Goal: Transaction & Acquisition: Purchase product/service

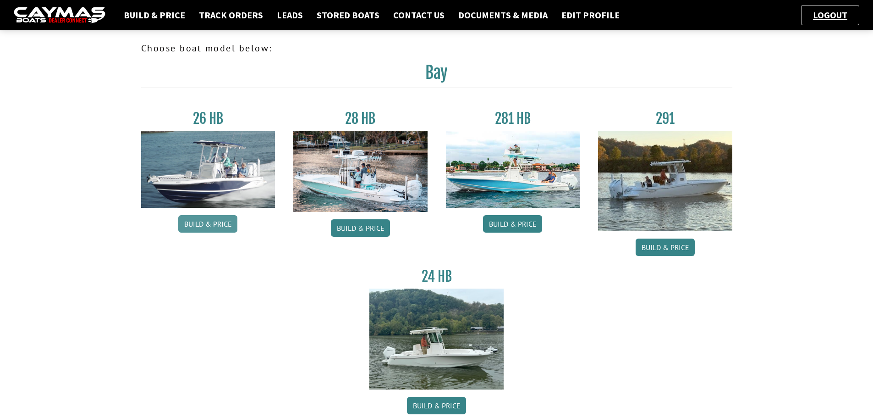
click at [200, 221] on link "Build & Price" at bounding box center [207, 223] width 59 height 17
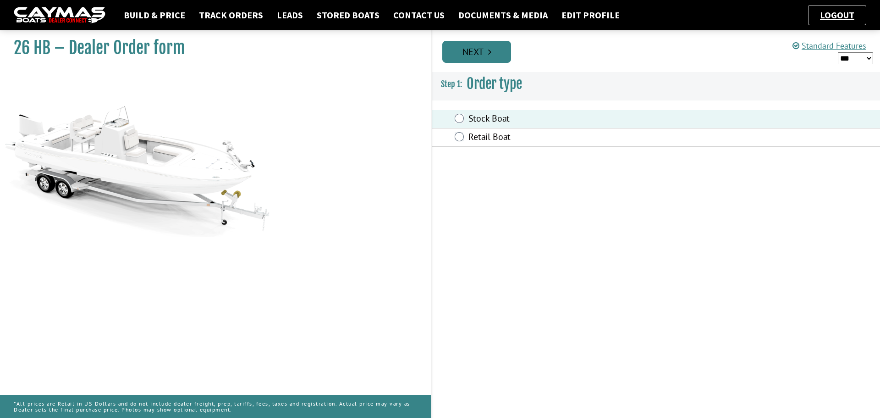
click at [489, 52] on icon "Pagination" at bounding box center [489, 51] width 3 height 9
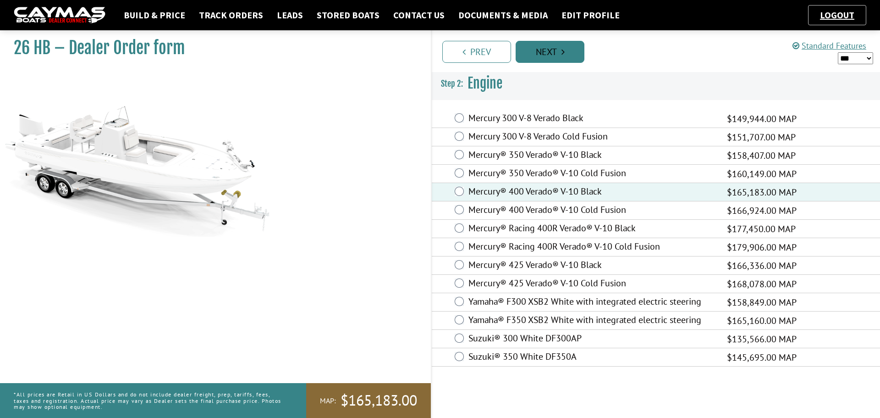
click at [570, 47] on link "Next" at bounding box center [550, 52] width 69 height 22
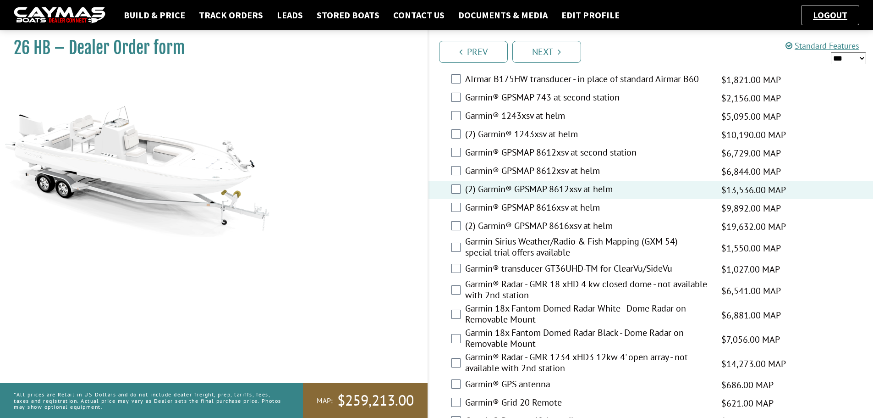
scroll to position [2070, 0]
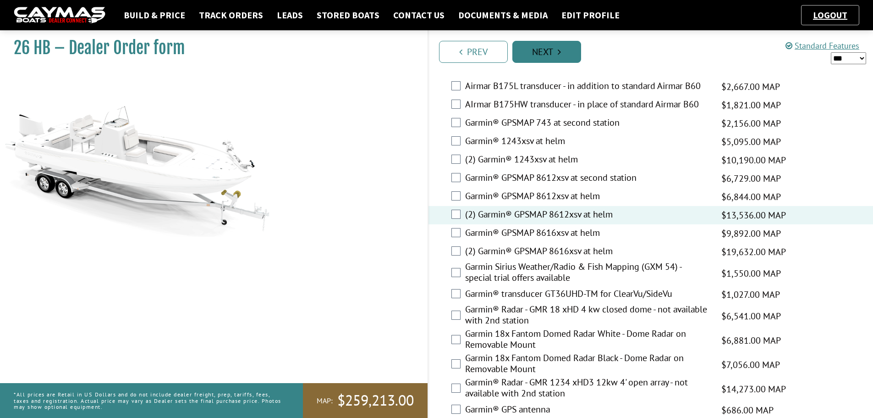
click at [569, 47] on link "Next" at bounding box center [546, 52] width 69 height 22
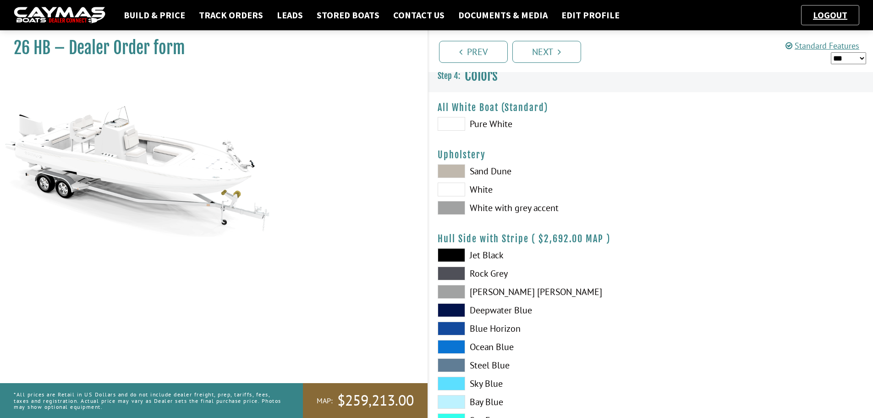
scroll to position [0, 0]
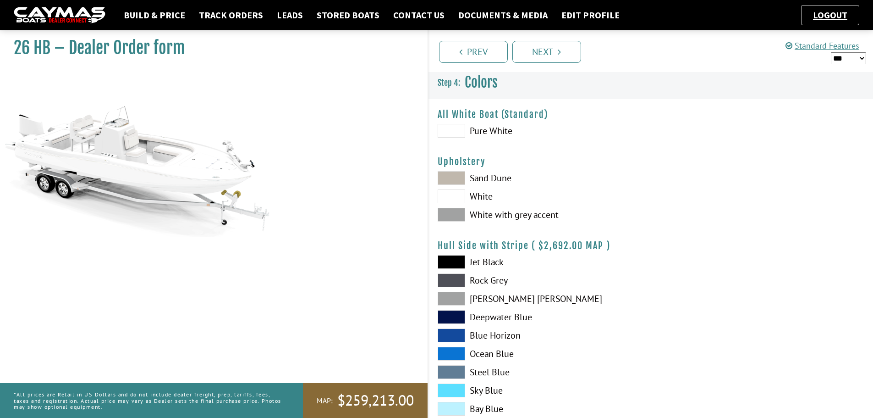
click at [455, 192] on span at bounding box center [451, 196] width 27 height 14
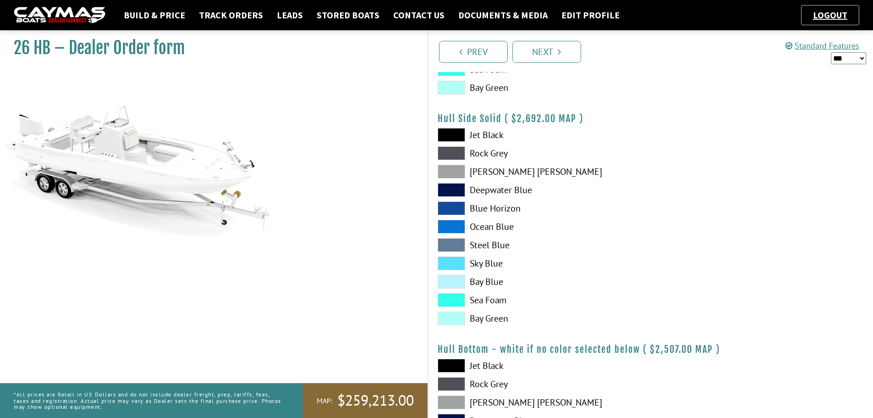
scroll to position [367, 0]
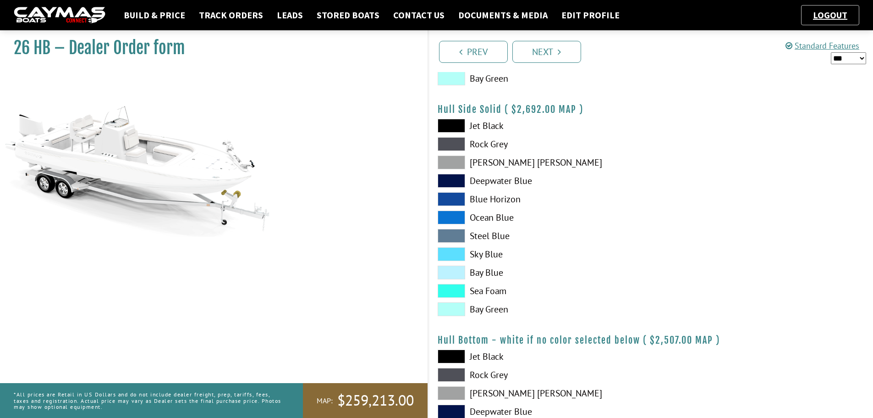
click at [449, 159] on span at bounding box center [451, 162] width 27 height 14
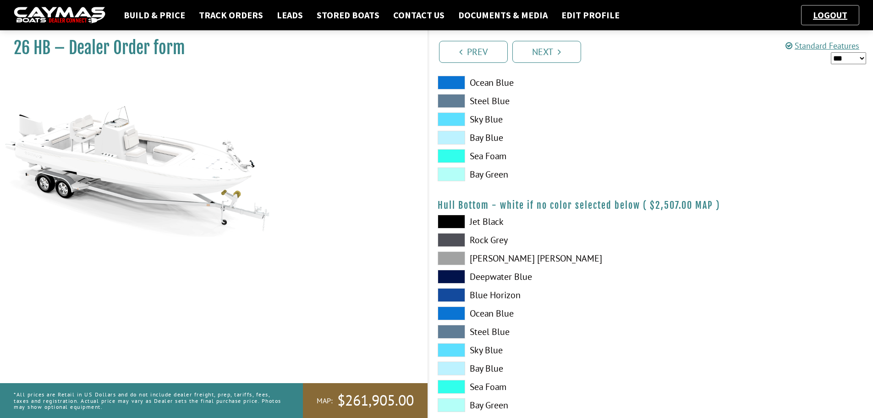
scroll to position [550, 0]
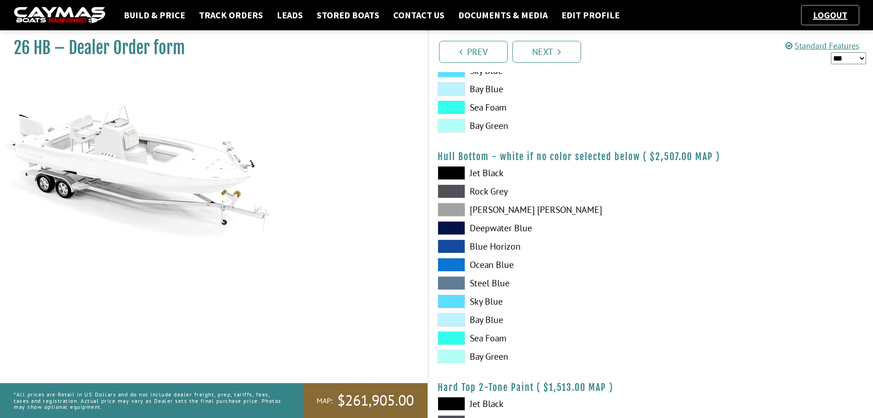
click at [455, 211] on span at bounding box center [451, 210] width 27 height 14
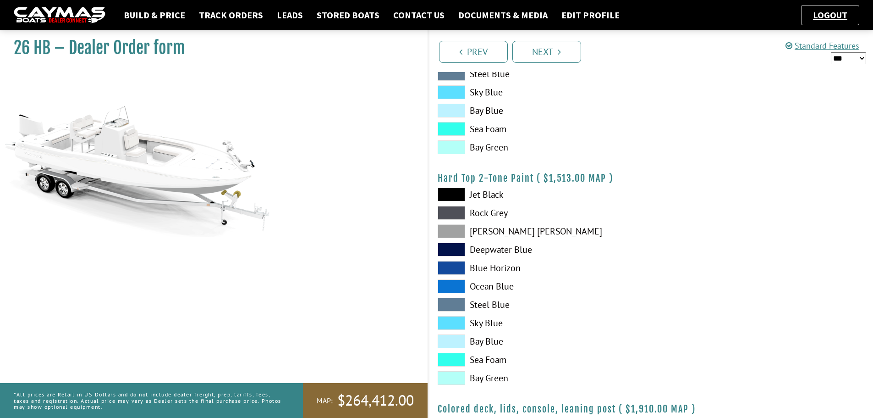
scroll to position [779, 0]
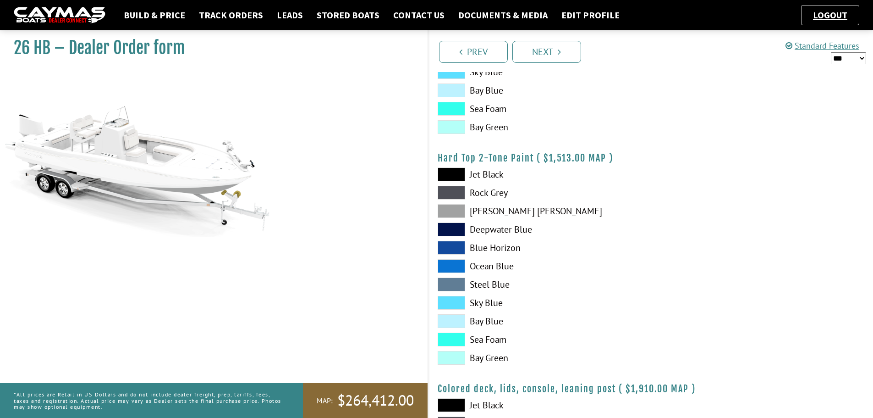
click at [450, 209] on span at bounding box center [451, 211] width 27 height 14
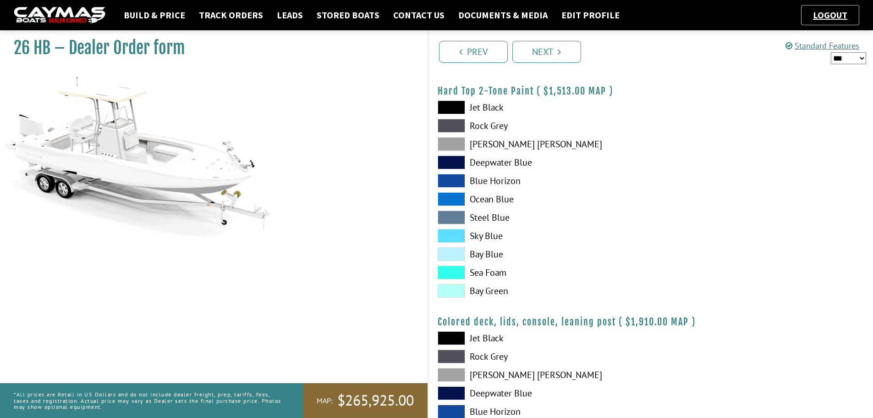
scroll to position [962, 0]
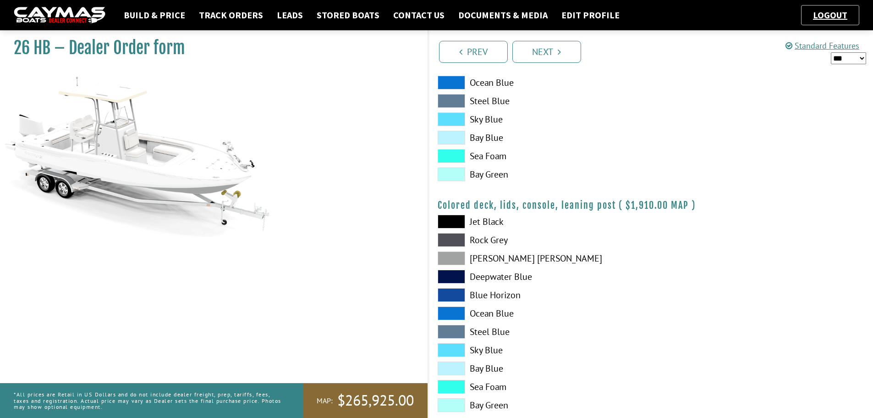
click at [456, 259] on span at bounding box center [451, 258] width 27 height 14
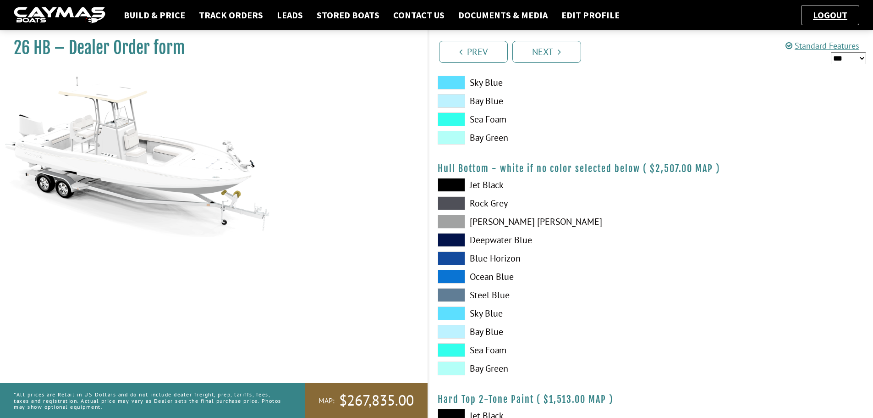
scroll to position [504, 0]
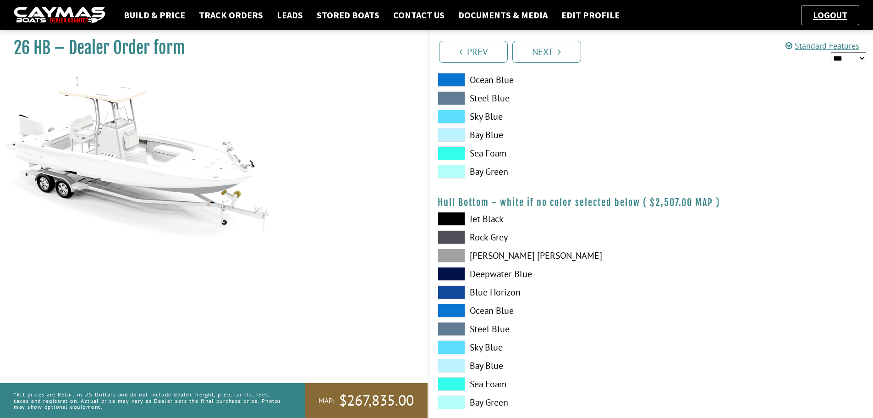
click at [444, 235] on span at bounding box center [451, 237] width 27 height 14
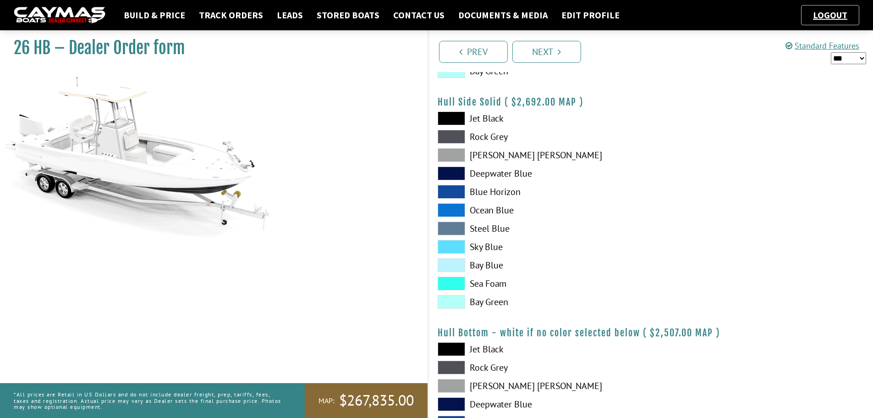
scroll to position [321, 0]
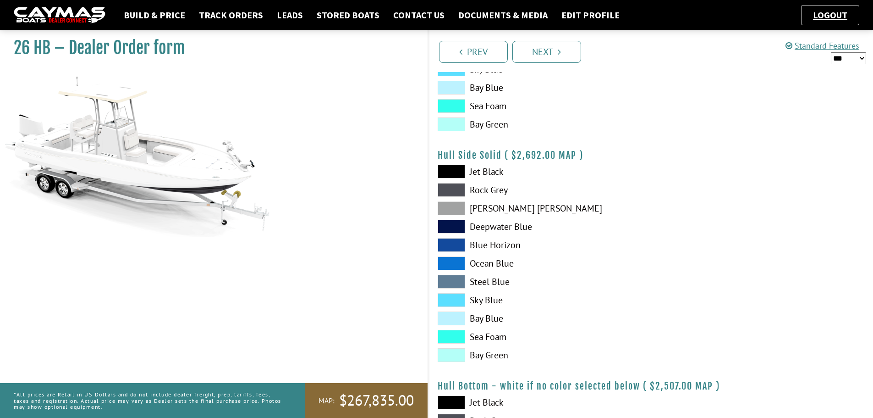
click at [461, 188] on span at bounding box center [451, 190] width 27 height 14
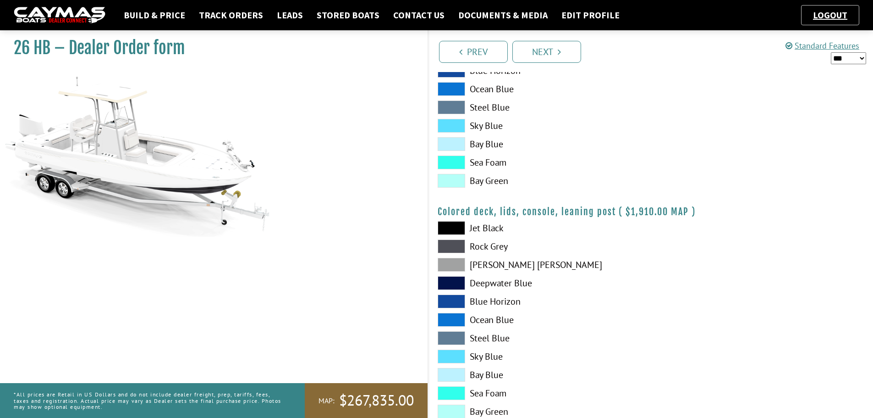
scroll to position [984, 0]
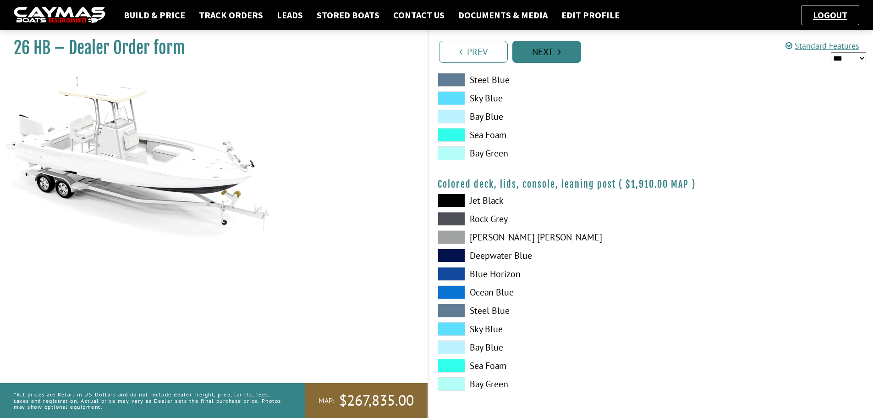
click at [554, 54] on link "Next" at bounding box center [546, 52] width 69 height 22
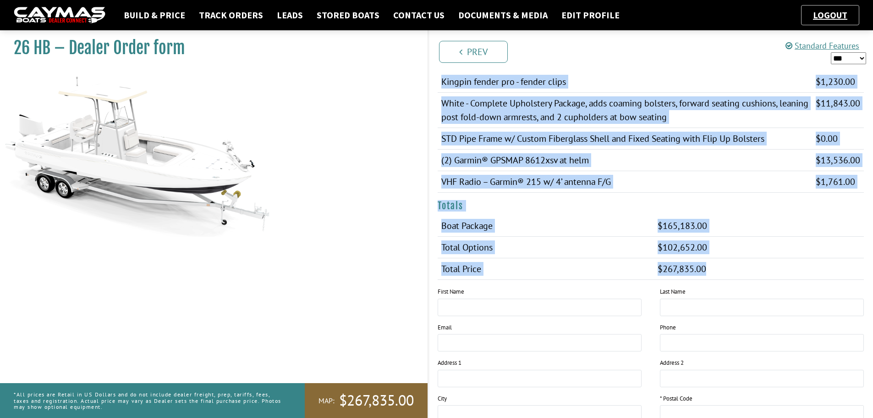
scroll to position [962, 0]
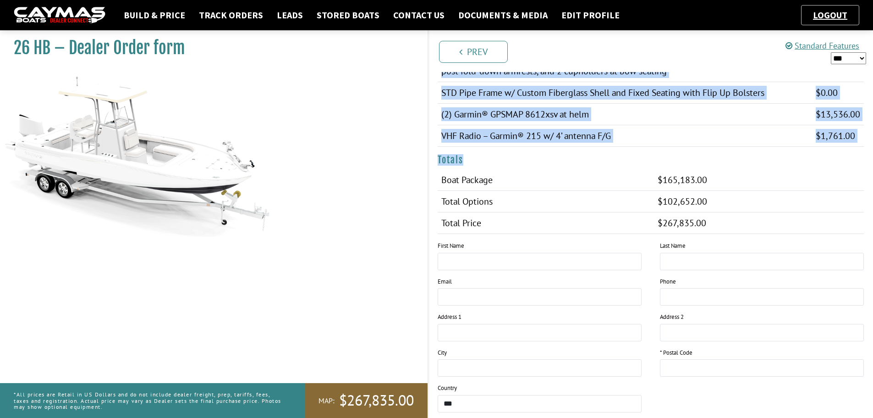
drag, startPoint x: 437, startPoint y: 175, endPoint x: 819, endPoint y: 220, distance: 385.0
copy div "Lorem 88 IP Dolors Ametcon® 158 Adipis® E-48 Seddo $937,896.67 $001,474.45 $465…"
click at [563, 194] on td "Total Options" at bounding box center [546, 202] width 217 height 22
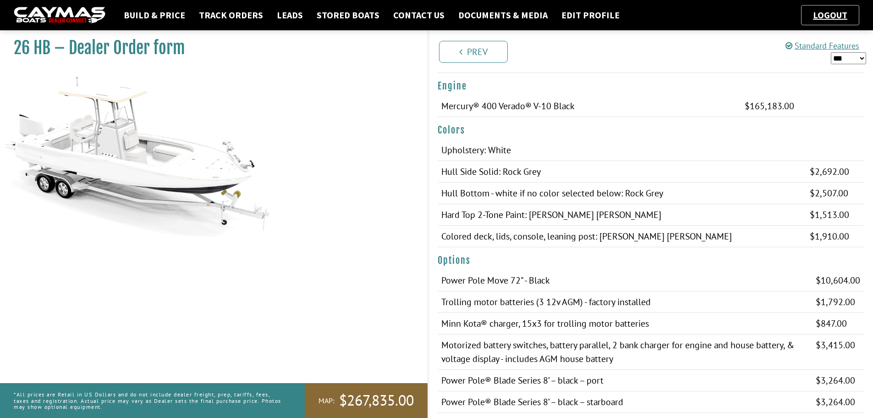
scroll to position [137, 0]
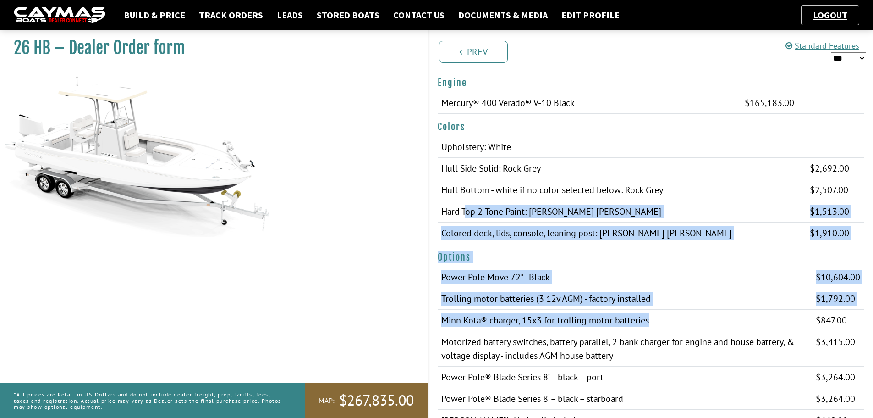
drag, startPoint x: 535, startPoint y: 216, endPoint x: 733, endPoint y: 311, distance: 219.3
click at [733, 307] on td "Trolling motor batteries (3 12v AGM) - factory installed" at bounding box center [625, 299] width 375 height 22
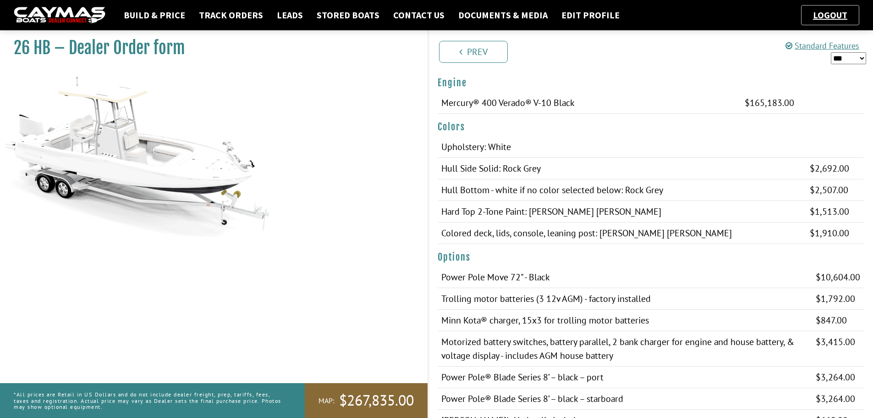
click at [844, 59] on select "*** ****** ******" at bounding box center [848, 58] width 35 height 12
click at [831, 52] on select "*** ****** ******" at bounding box center [848, 58] width 35 height 12
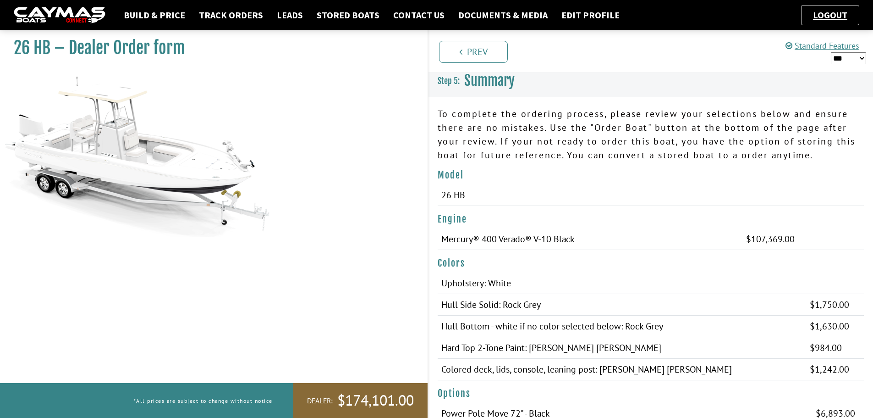
scroll to position [0, 0]
click at [846, 62] on select "*** ****** ******" at bounding box center [848, 58] width 35 height 12
select select "*"
click at [831, 52] on select "*** ****** ******" at bounding box center [848, 58] width 35 height 12
